Goal: Task Accomplishment & Management: Manage account settings

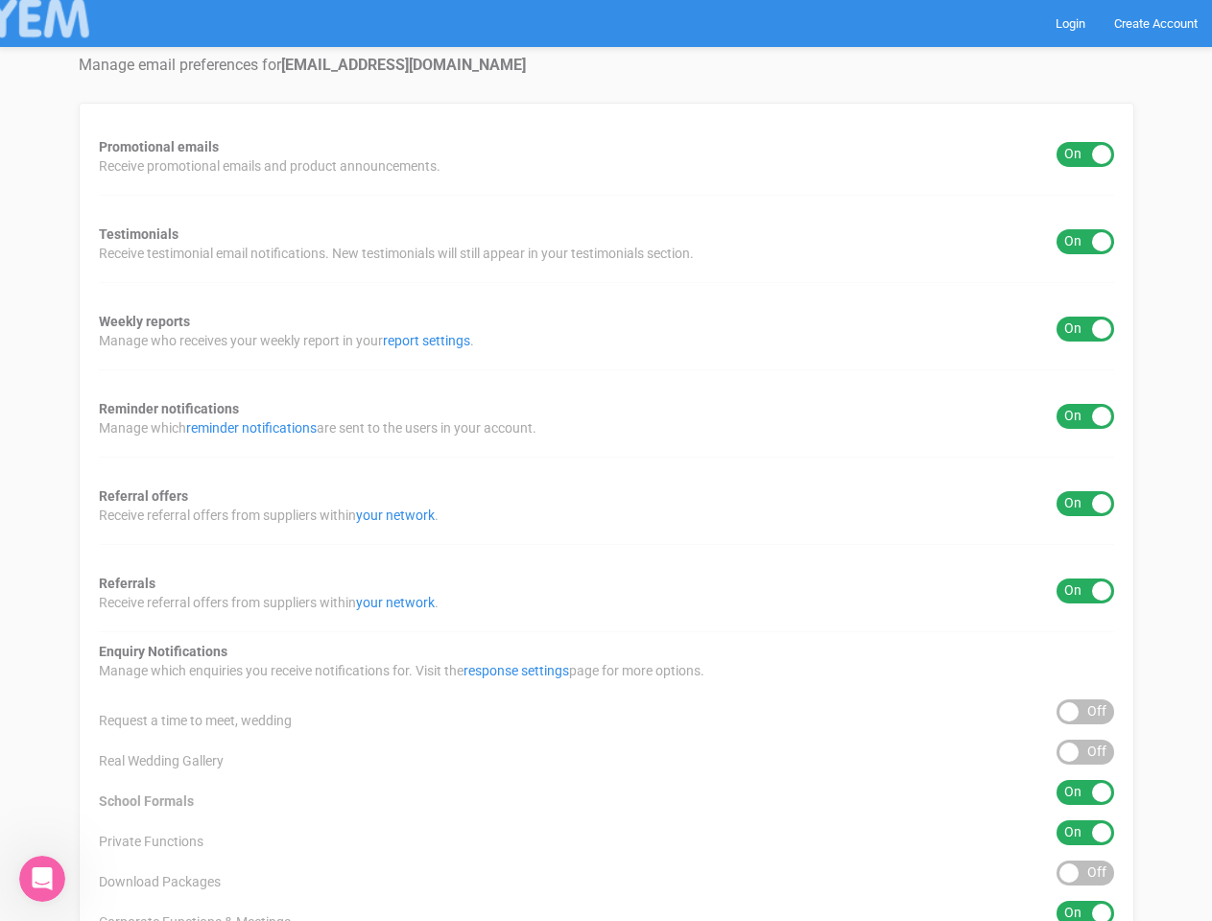
click at [605, 461] on div "Promotional emails ON OFF Receive promotional emails and product announcements.…" at bounding box center [606, 713] width 1055 height 1221
click at [1085, 154] on div "ON OFF" at bounding box center [1085, 154] width 58 height 25
click at [1085, 242] on div "ON OFF" at bounding box center [1085, 241] width 58 height 25
click at [1085, 329] on div "ON OFF" at bounding box center [1085, 329] width 58 height 25
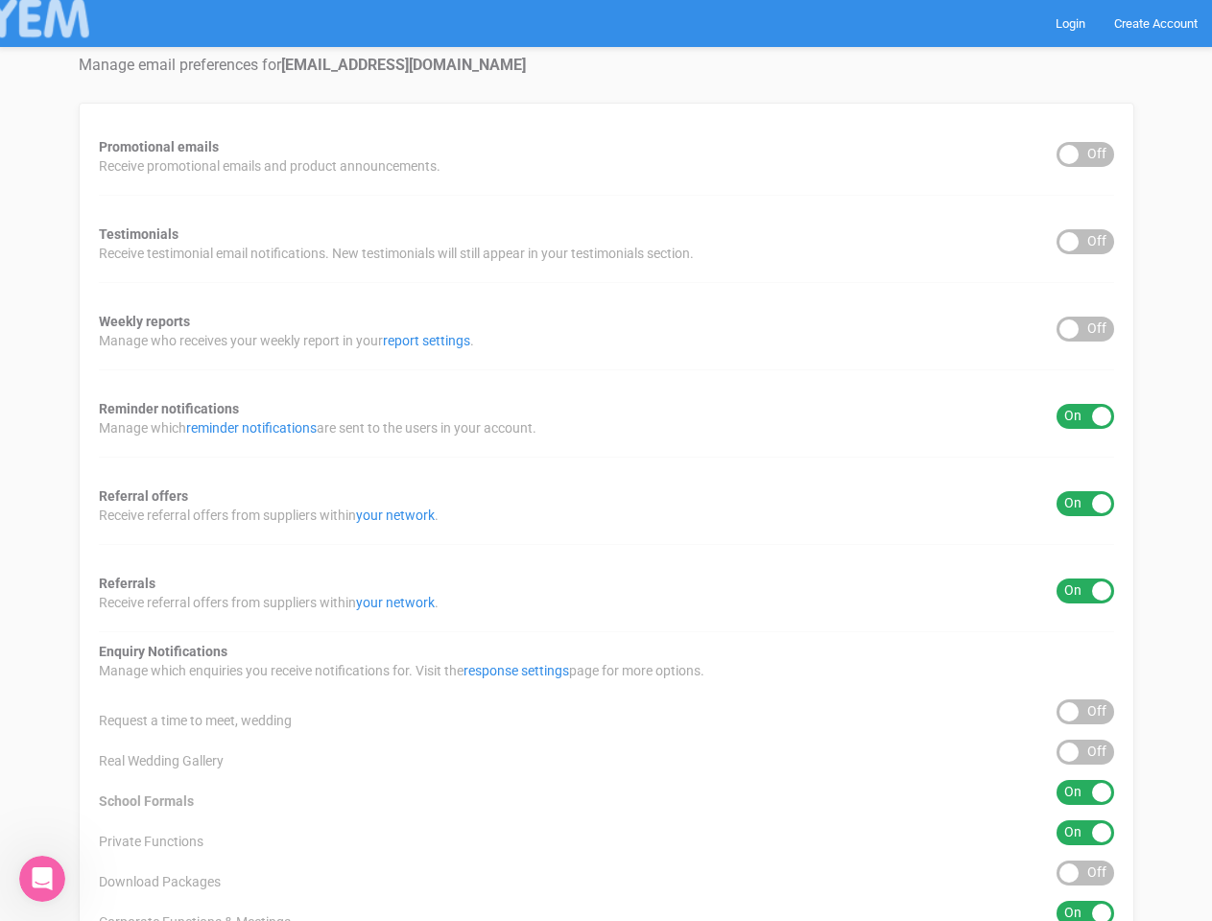
click at [1085, 416] on div "ON OFF" at bounding box center [1085, 416] width 58 height 25
click at [1085, 504] on div "ON OFF" at bounding box center [1085, 503] width 58 height 25
click at [1085, 591] on div "ON OFF" at bounding box center [1085, 591] width 58 height 25
click at [1085, 712] on div "ON OFF" at bounding box center [1085, 711] width 58 height 25
click at [1085, 752] on div "ON OFF" at bounding box center [1085, 752] width 58 height 25
